Goal: Navigation & Orientation: Understand site structure

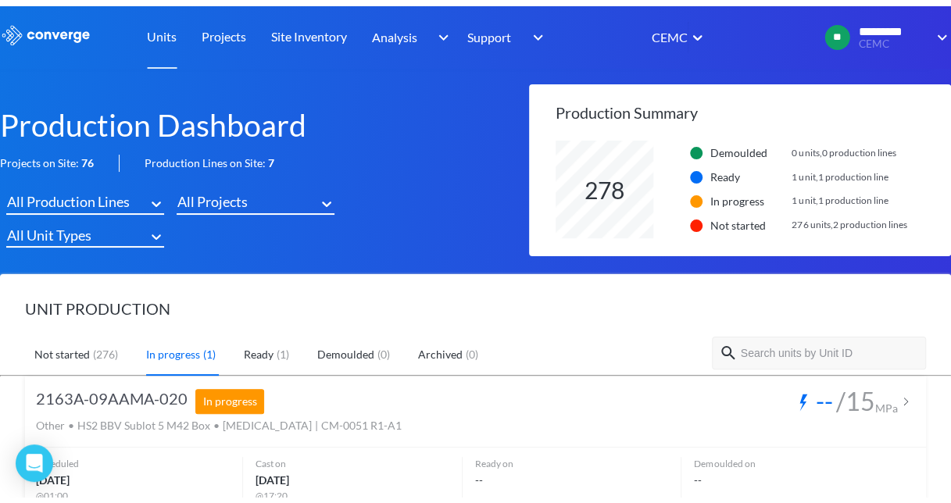
scroll to position [97, 396]
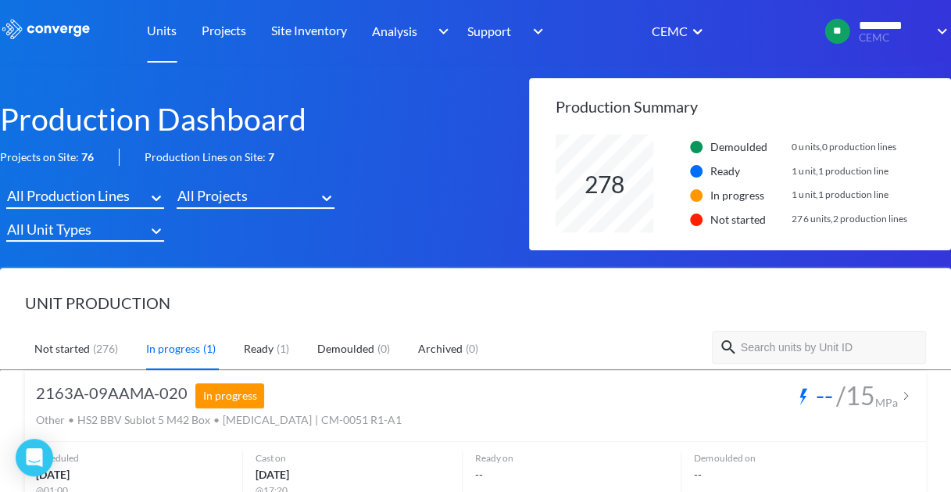
click at [164, 36] on link "Units" at bounding box center [162, 31] width 30 height 63
click at [220, 36] on link "Projects" at bounding box center [224, 31] width 45 height 63
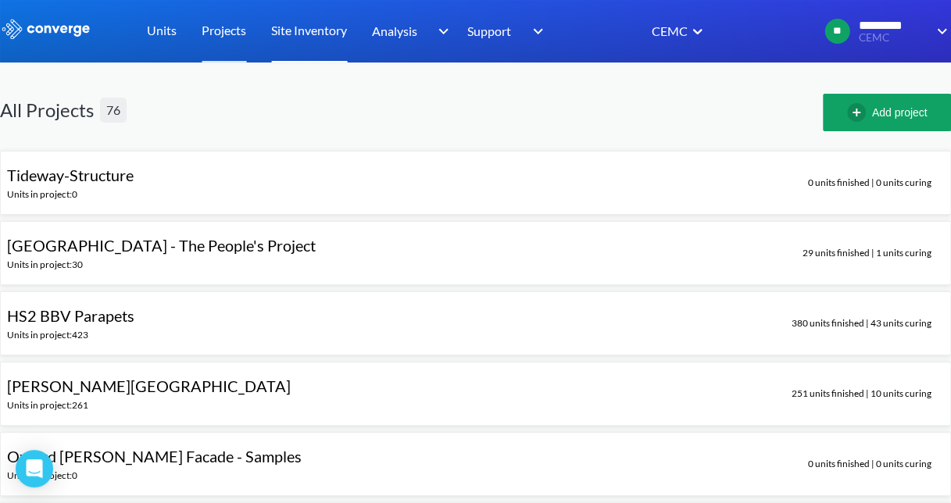
click at [295, 34] on link "Site Inventory" at bounding box center [309, 31] width 76 height 63
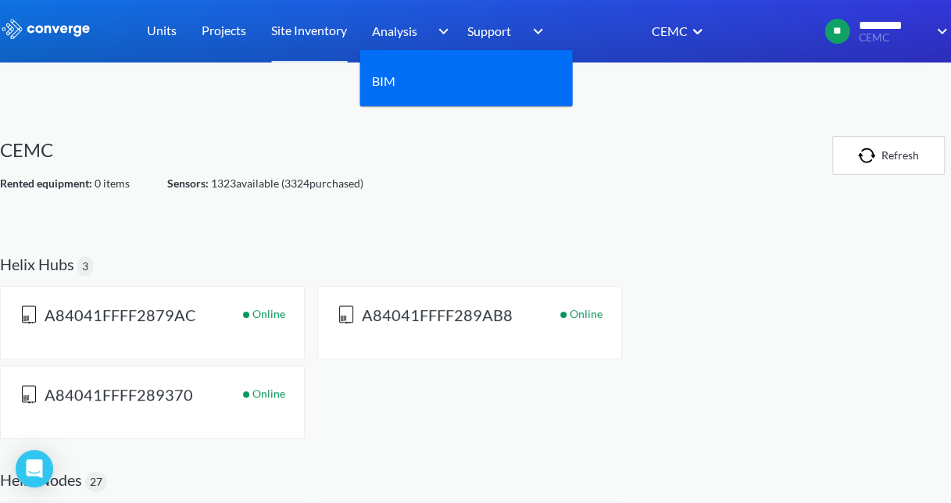
click at [395, 34] on span "Analysis" at bounding box center [394, 31] width 45 height 20
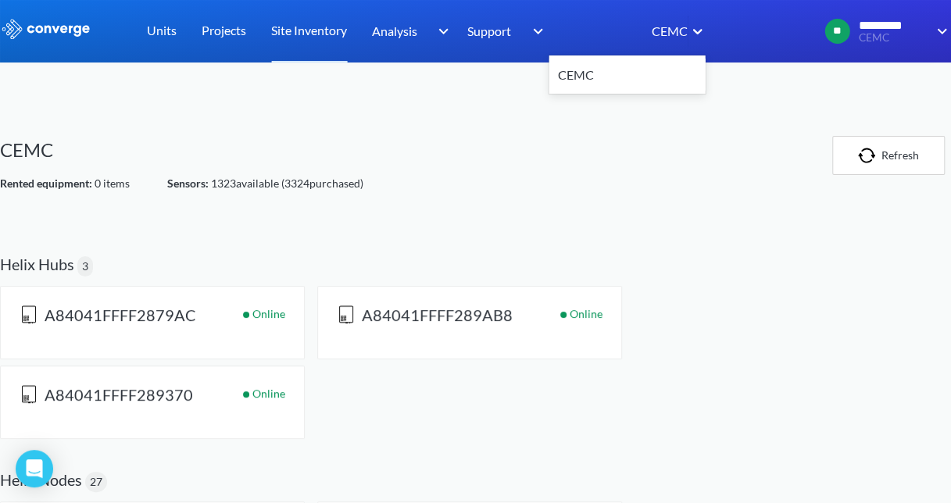
click at [675, 34] on div "CEMC" at bounding box center [669, 31] width 38 height 20
click at [699, 31] on icon at bounding box center [697, 31] width 16 height 16
click at [700, 34] on icon at bounding box center [697, 31] width 16 height 16
click at [698, 28] on icon at bounding box center [697, 31] width 16 height 16
click at [158, 29] on link "Units" at bounding box center [162, 31] width 30 height 63
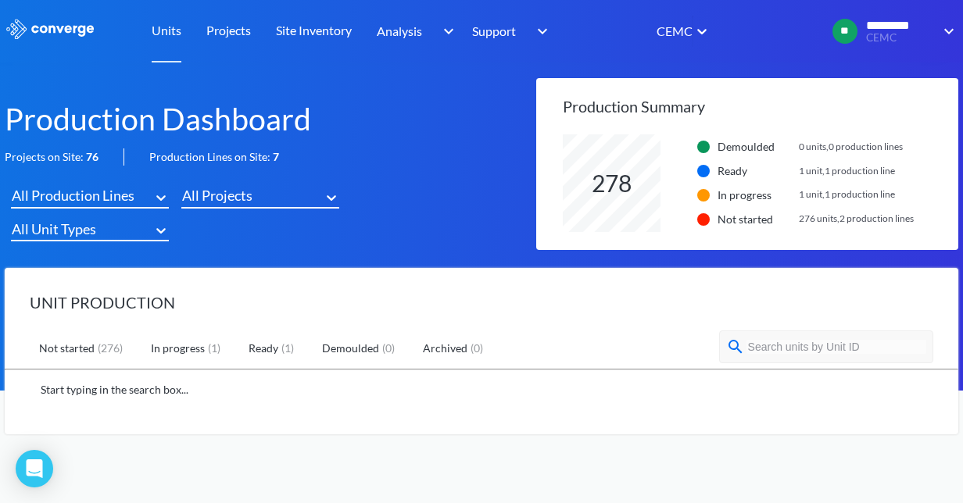
click at [802, 298] on div "UNIT PRODUCTION Not started ( 276 ) In progress ( 1 ) Ready ( 1 ) Demoulded ( 0…" at bounding box center [482, 351] width 954 height 166
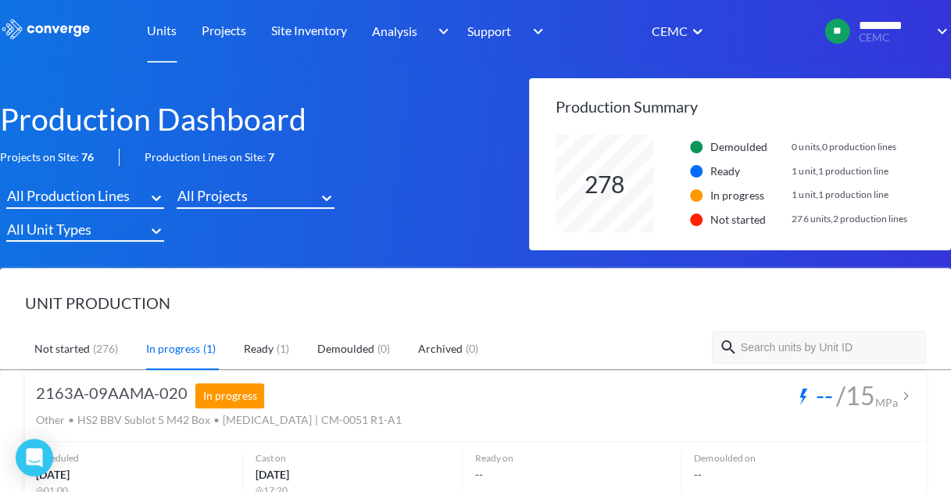
scroll to position [97, 396]
